Goal: Task Accomplishment & Management: Manage account settings

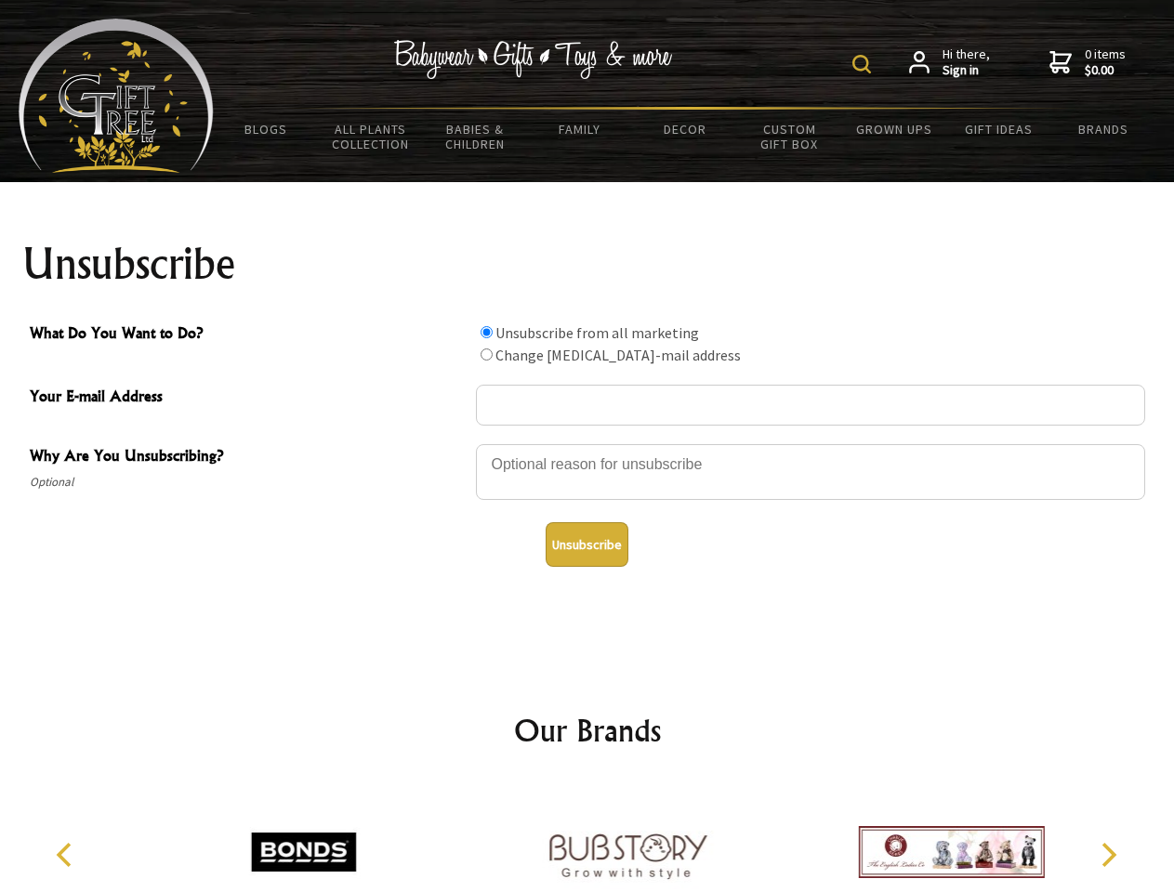
click at [864, 64] on img at bounding box center [861, 64] width 19 height 19
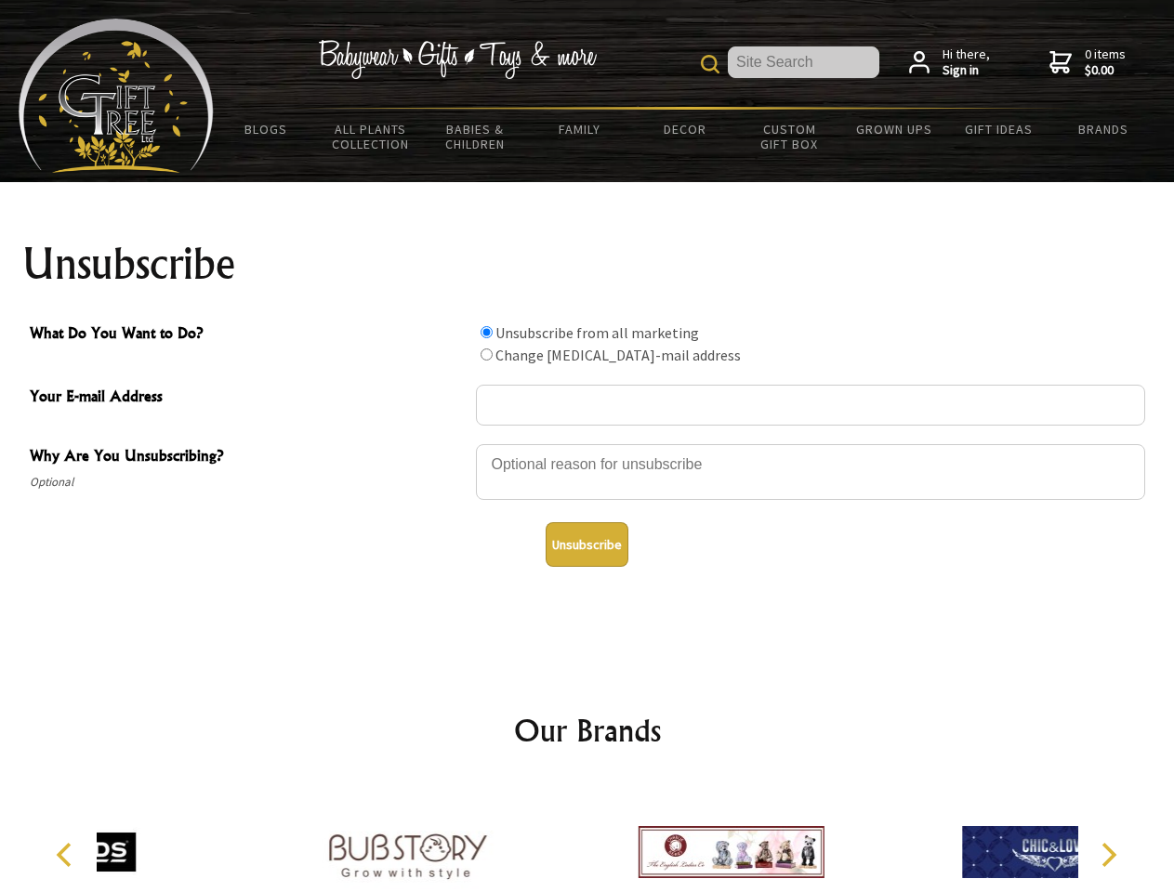
click at [587, 443] on div at bounding box center [810, 474] width 669 height 65
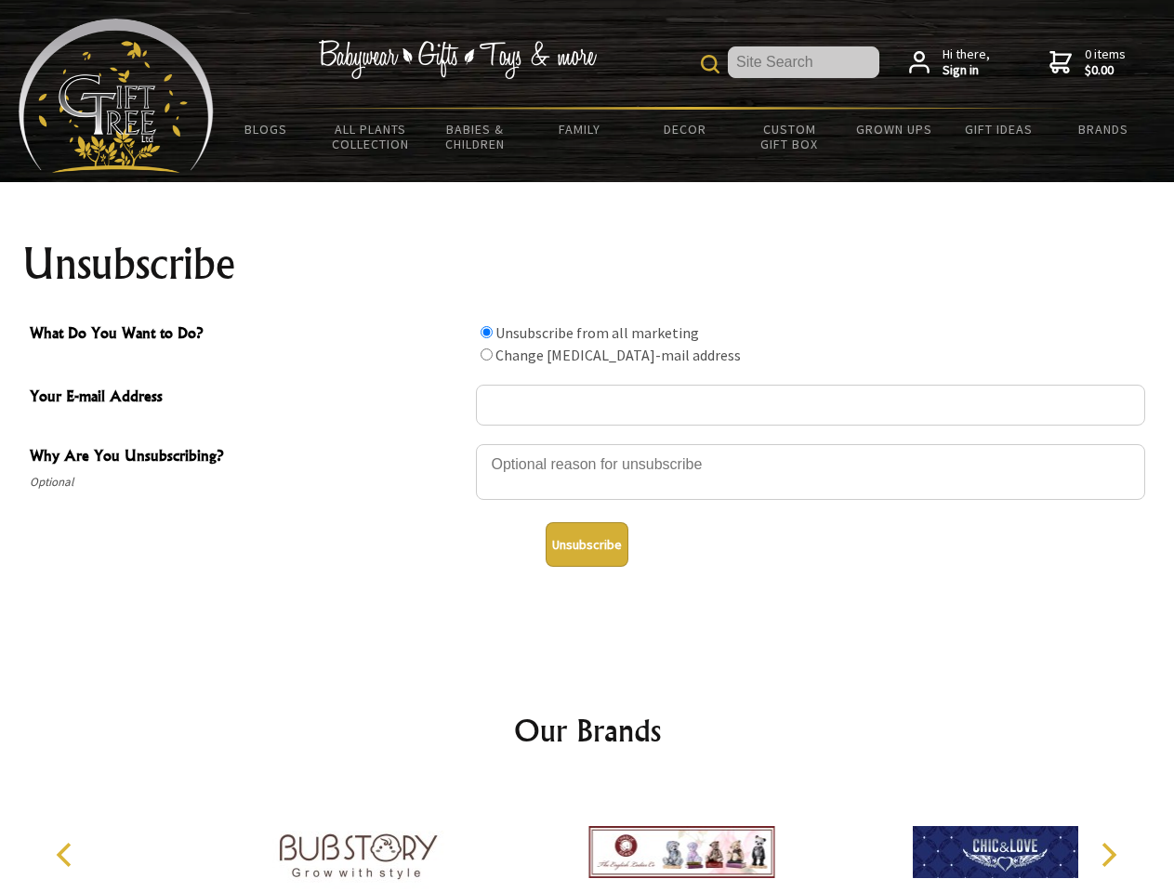
click at [486, 332] on input "What Do You Want to Do?" at bounding box center [486, 332] width 12 height 12
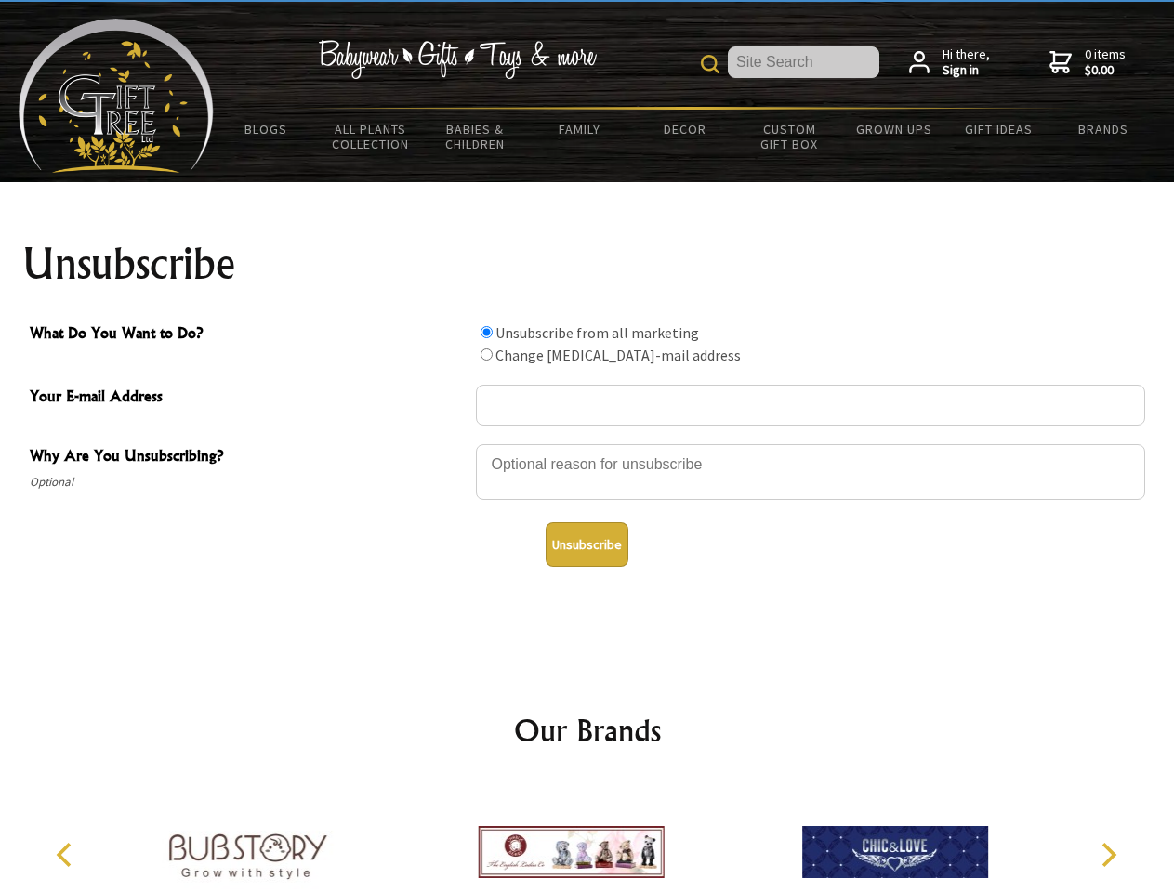
click at [486, 354] on input "What Do You Want to Do?" at bounding box center [486, 354] width 12 height 12
radio input "true"
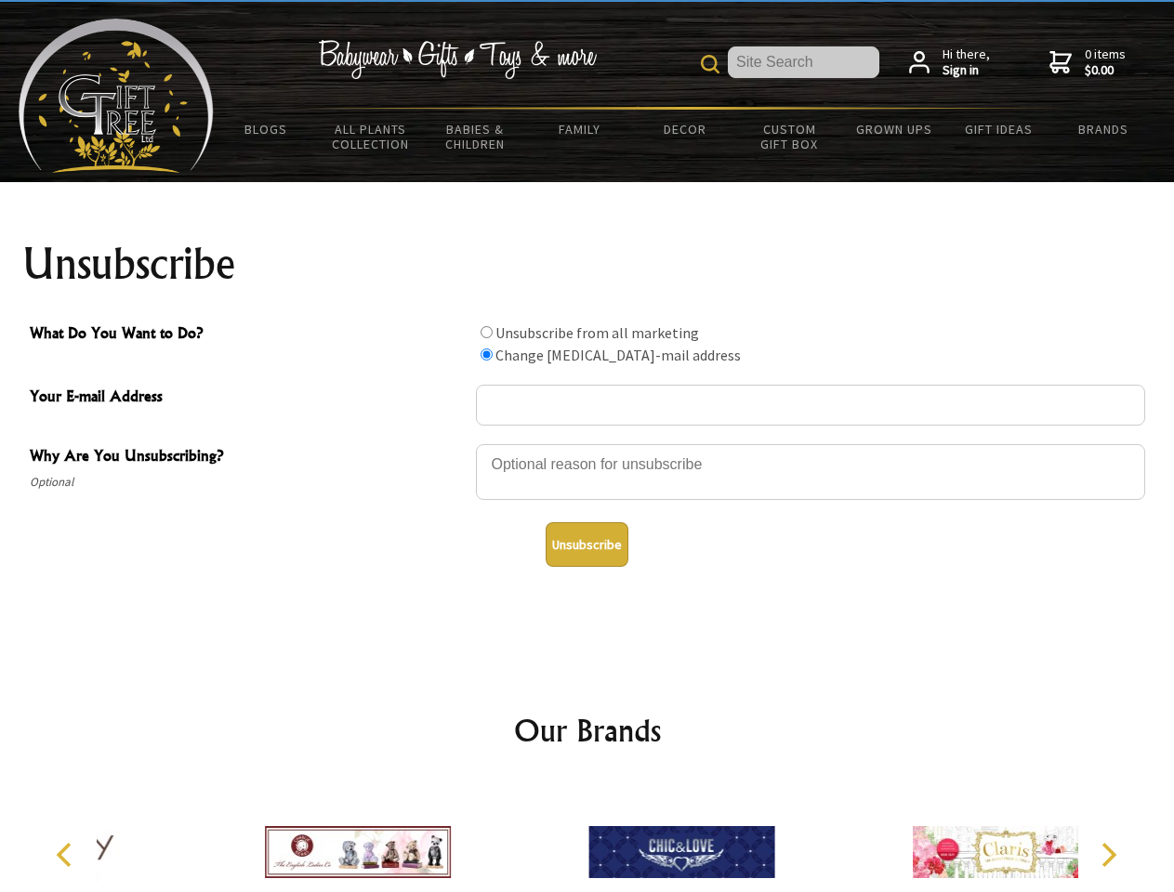
click at [586, 545] on button "Unsubscribe" at bounding box center [587, 544] width 83 height 45
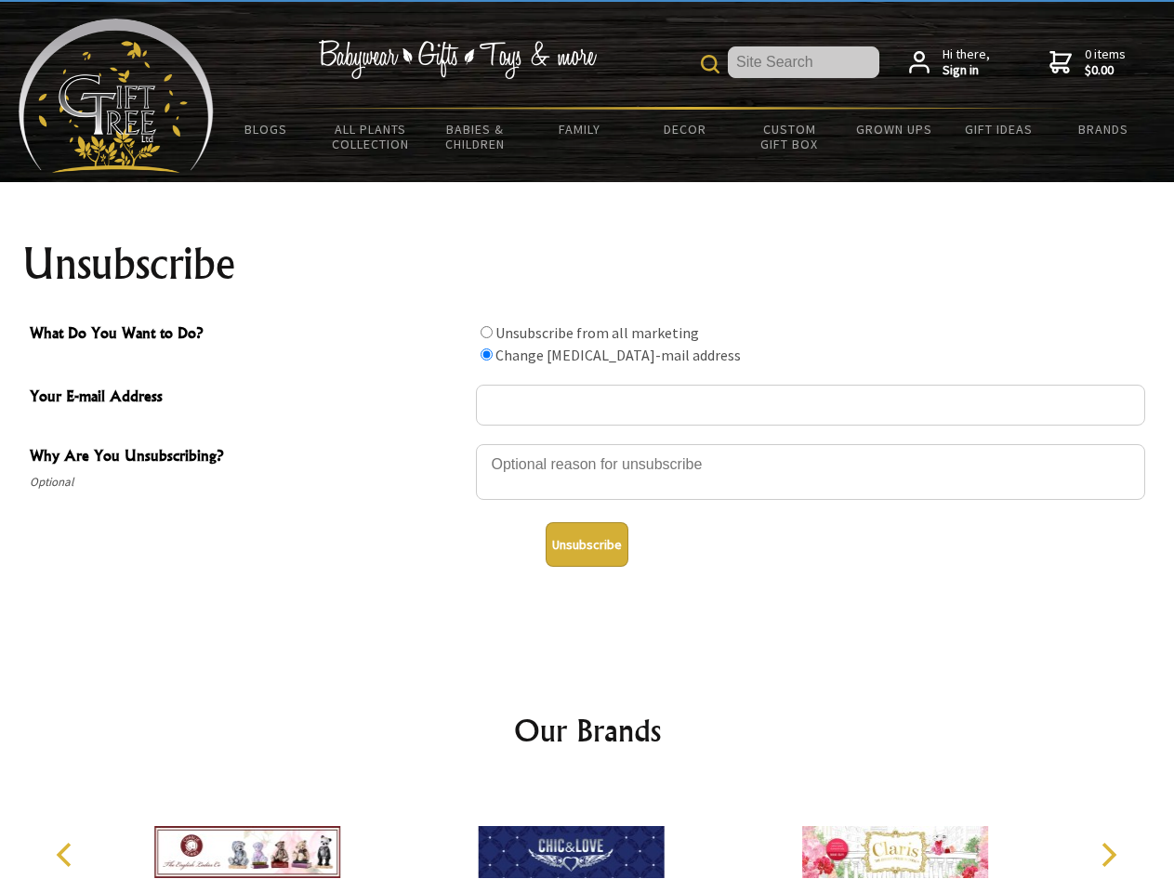
click at [587, 837] on img at bounding box center [571, 851] width 186 height 139
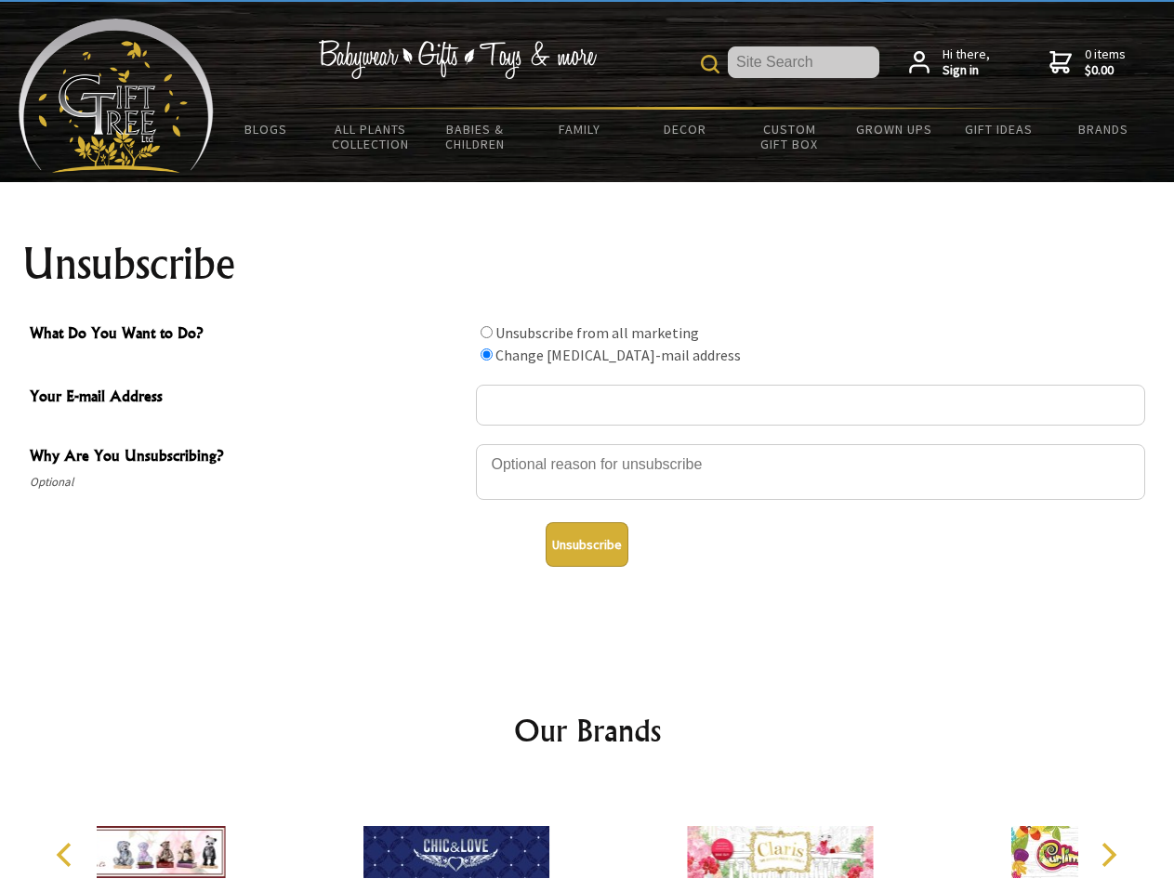
click at [67, 855] on icon "Previous" at bounding box center [66, 855] width 24 height 24
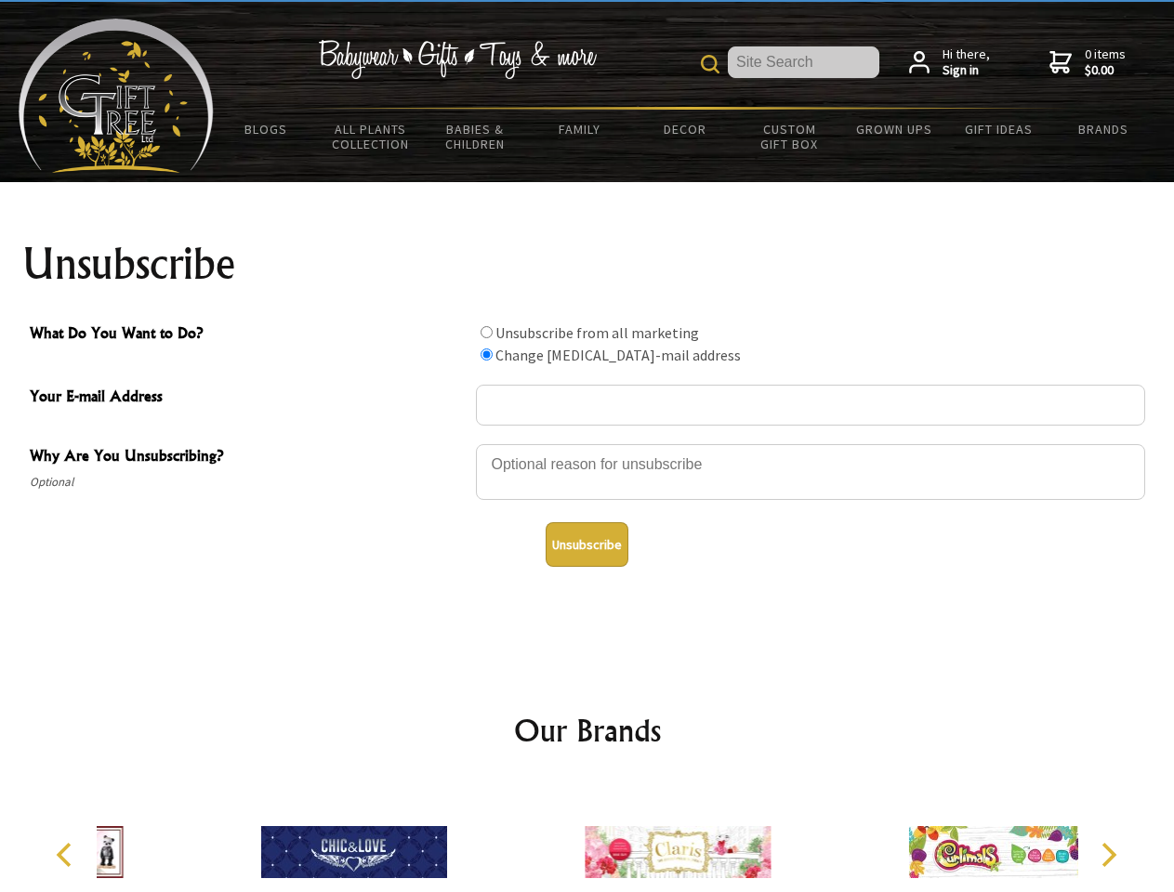
click at [1108, 855] on icon "Next" at bounding box center [1107, 855] width 24 height 24
